Goal: Task Accomplishment & Management: Manage account settings

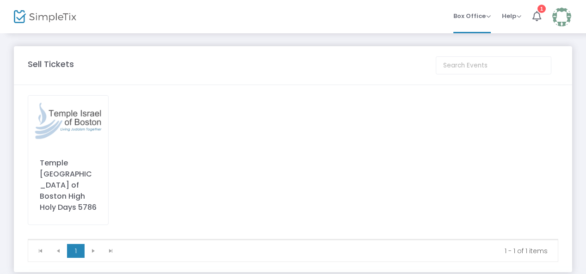
scroll to position [17, 0]
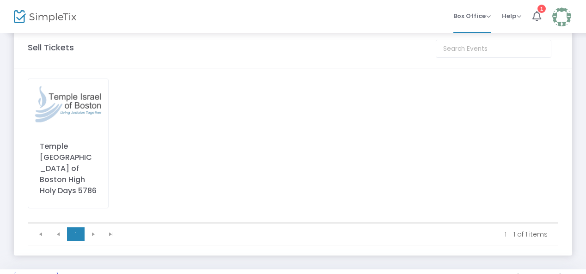
click at [75, 118] on img at bounding box center [68, 104] width 80 height 50
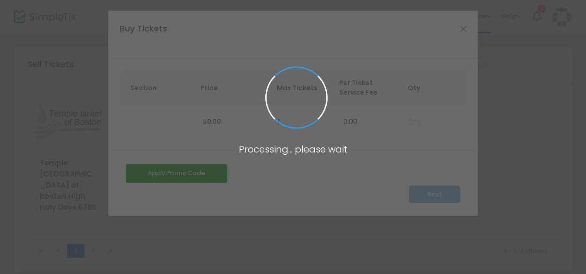
scroll to position [0, 0]
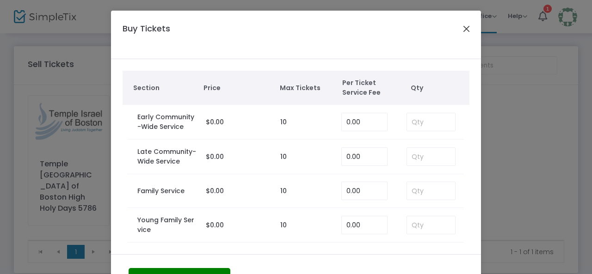
click at [460, 29] on button "Close" at bounding box center [466, 29] width 12 height 12
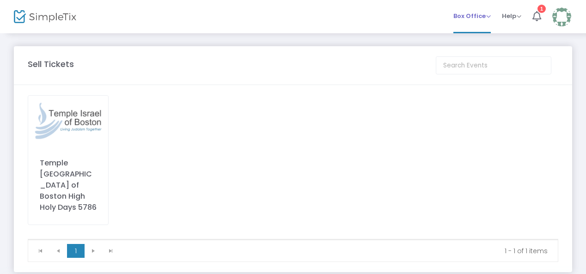
click at [480, 15] on span "Box Office" at bounding box center [471, 16] width 37 height 9
click at [539, 15] on icon at bounding box center [537, 16] width 9 height 10
click at [67, 146] on div "Temple [GEOGRAPHIC_DATA] of Boston High Holy Days 5786" at bounding box center [68, 160] width 81 height 130
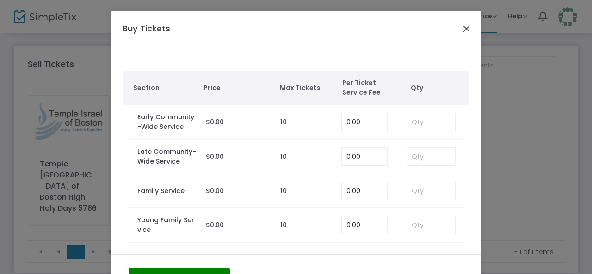
click at [460, 28] on button "Close" at bounding box center [466, 29] width 12 height 12
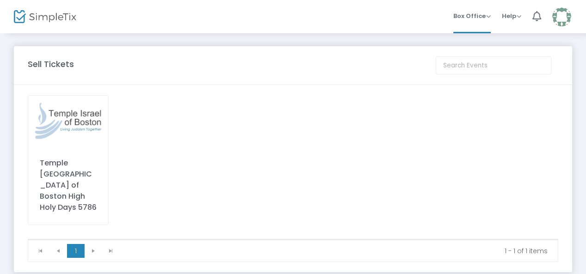
click at [569, 18] on img at bounding box center [561, 16] width 19 height 19
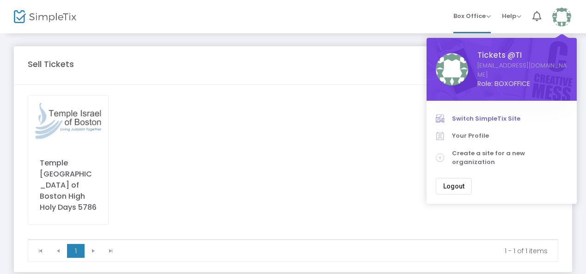
click at [479, 114] on span "Switch SimpleTix Site" at bounding box center [510, 118] width 116 height 9
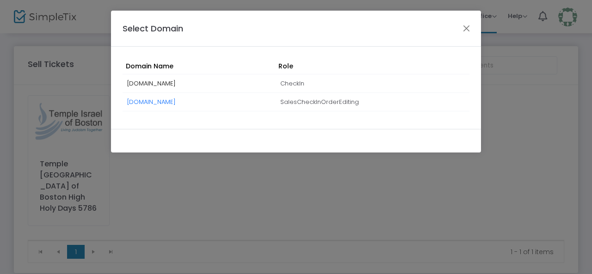
click at [176, 83] on span "riverway.simpletix.com" at bounding box center [151, 83] width 49 height 9
click at [463, 27] on button "Close" at bounding box center [466, 28] width 12 height 12
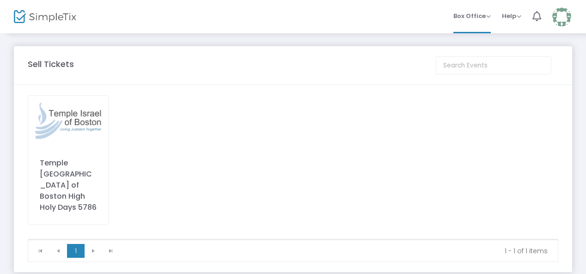
click at [565, 13] on img at bounding box center [561, 16] width 19 height 19
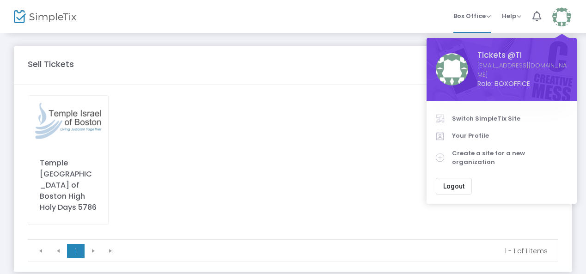
click at [463, 178] on button "Logout" at bounding box center [454, 186] width 36 height 17
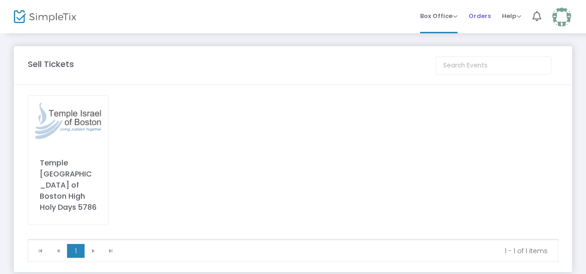
click at [483, 15] on span "Orders" at bounding box center [480, 16] width 22 height 24
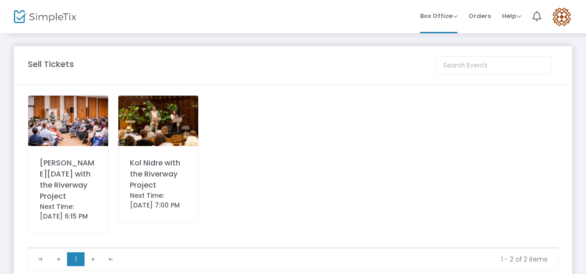
click at [560, 13] on img at bounding box center [561, 16] width 19 height 19
click at [75, 114] on img at bounding box center [68, 121] width 80 height 50
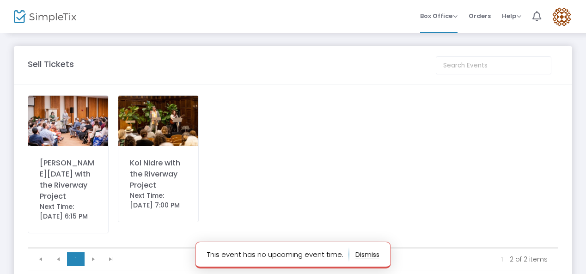
click at [157, 155] on div "Kol Nidre with the Riverway Project Next Time: [DATE] 7:00 PM" at bounding box center [158, 158] width 81 height 127
click at [479, 12] on span "Orders" at bounding box center [480, 16] width 22 height 24
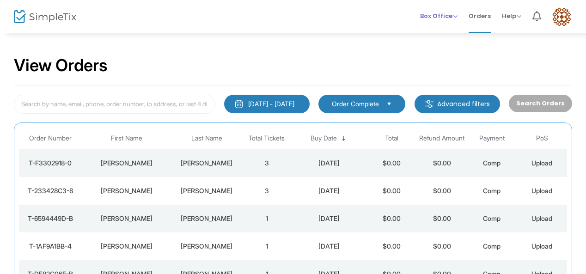
click at [443, 15] on span "Box Office" at bounding box center [438, 16] width 37 height 9
click at [442, 29] on li "Sell Tickets" at bounding box center [453, 31] width 66 height 18
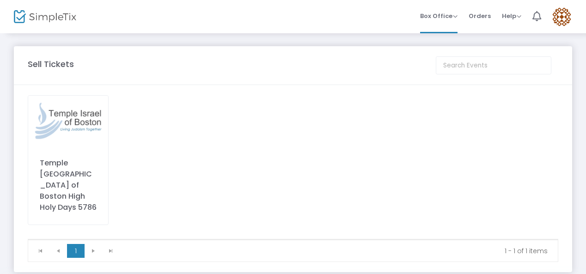
click at [558, 19] on img at bounding box center [561, 16] width 19 height 19
click at [87, 112] on img at bounding box center [68, 121] width 80 height 50
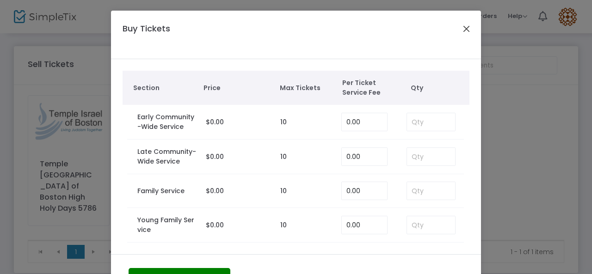
click at [460, 25] on button "Close" at bounding box center [466, 29] width 12 height 12
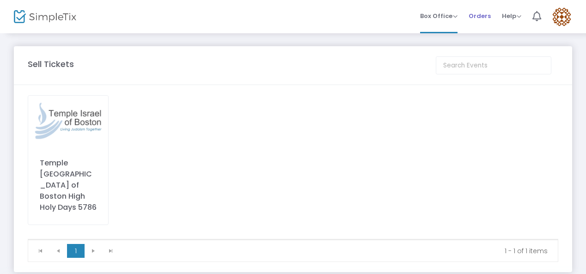
click at [485, 13] on span "Orders" at bounding box center [480, 16] width 22 height 24
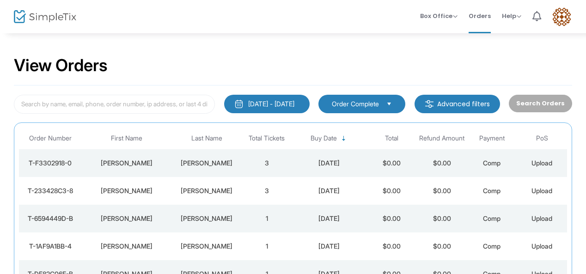
click at [569, 21] on img at bounding box center [561, 16] width 19 height 19
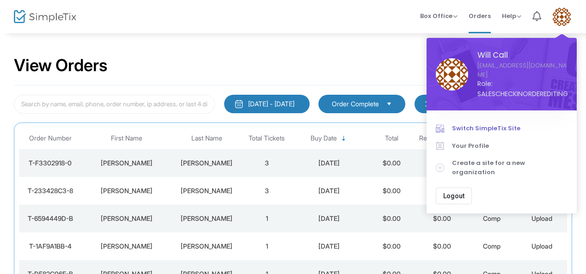
click at [472, 124] on span "Switch SimpleTix Site" at bounding box center [510, 128] width 116 height 9
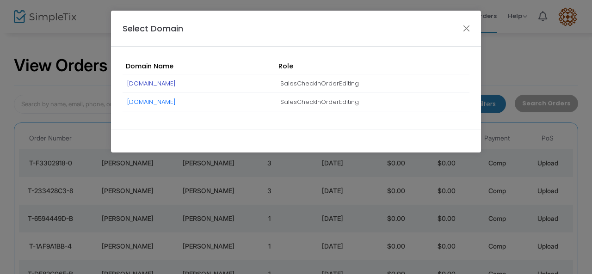
click at [167, 81] on link "[DOMAIN_NAME]" at bounding box center [151, 83] width 49 height 9
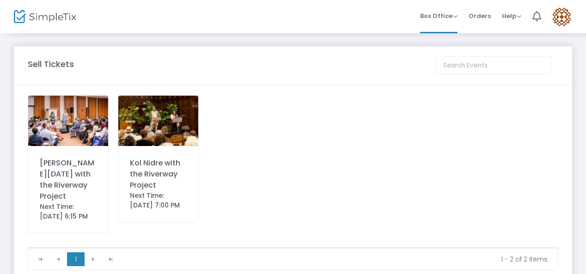
click at [86, 126] on img at bounding box center [68, 121] width 80 height 50
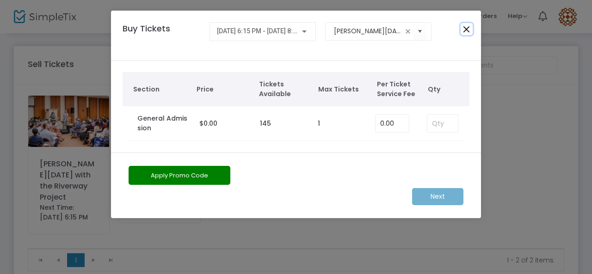
click at [465, 27] on button "Close" at bounding box center [466, 29] width 12 height 12
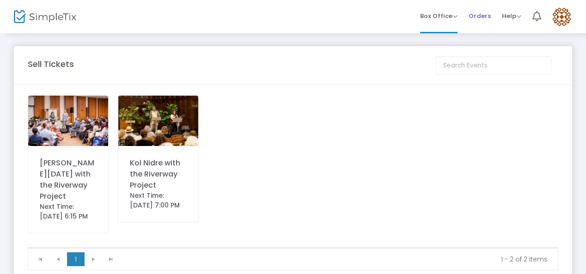
click at [484, 20] on span "Orders" at bounding box center [480, 16] width 22 height 24
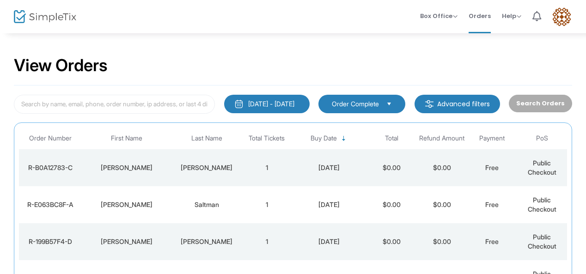
click at [557, 17] on img at bounding box center [561, 16] width 19 height 19
